Goal: Book appointment/travel/reservation

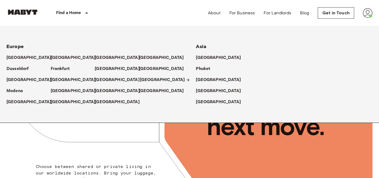
click at [148, 79] on p "[GEOGRAPHIC_DATA]" at bounding box center [162, 80] width 45 height 6
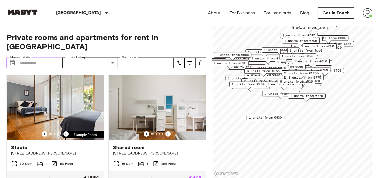
click at [28, 58] on input "Move-in date" at bounding box center [41, 63] width 42 height 11
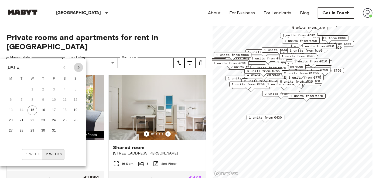
click at [79, 66] on icon "Next month" at bounding box center [78, 67] width 6 height 6
click at [78, 67] on icon "Next month" at bounding box center [78, 67] width 6 height 6
click at [45, 87] on button "1" at bounding box center [43, 90] width 10 height 10
type input "**********"
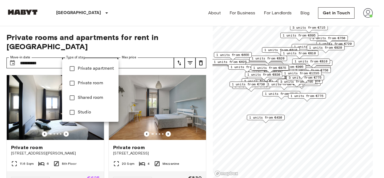
click at [85, 97] on span "Shared room" at bounding box center [96, 97] width 36 height 6
type input "**********"
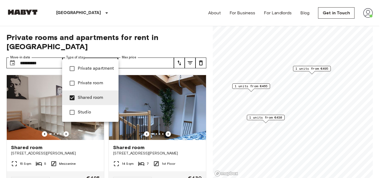
click at [169, 27] on div at bounding box center [192, 89] width 384 height 178
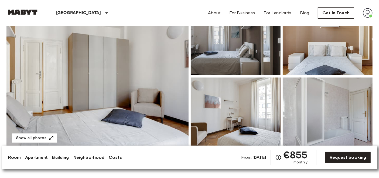
scroll to position [114, 0]
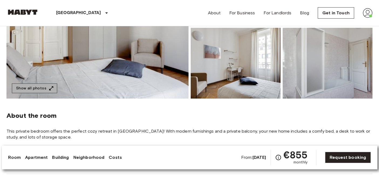
click at [40, 91] on button "Show all photos" at bounding box center [34, 88] width 45 height 10
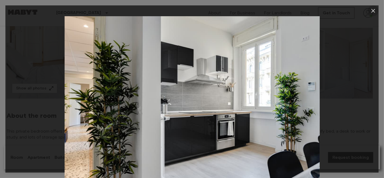
click at [375, 11] on icon "button" at bounding box center [373, 11] width 6 height 6
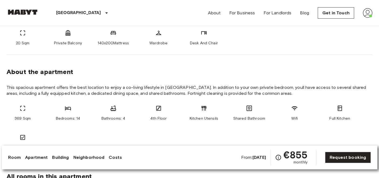
scroll to position [82, 0]
